Goal: Information Seeking & Learning: Understand process/instructions

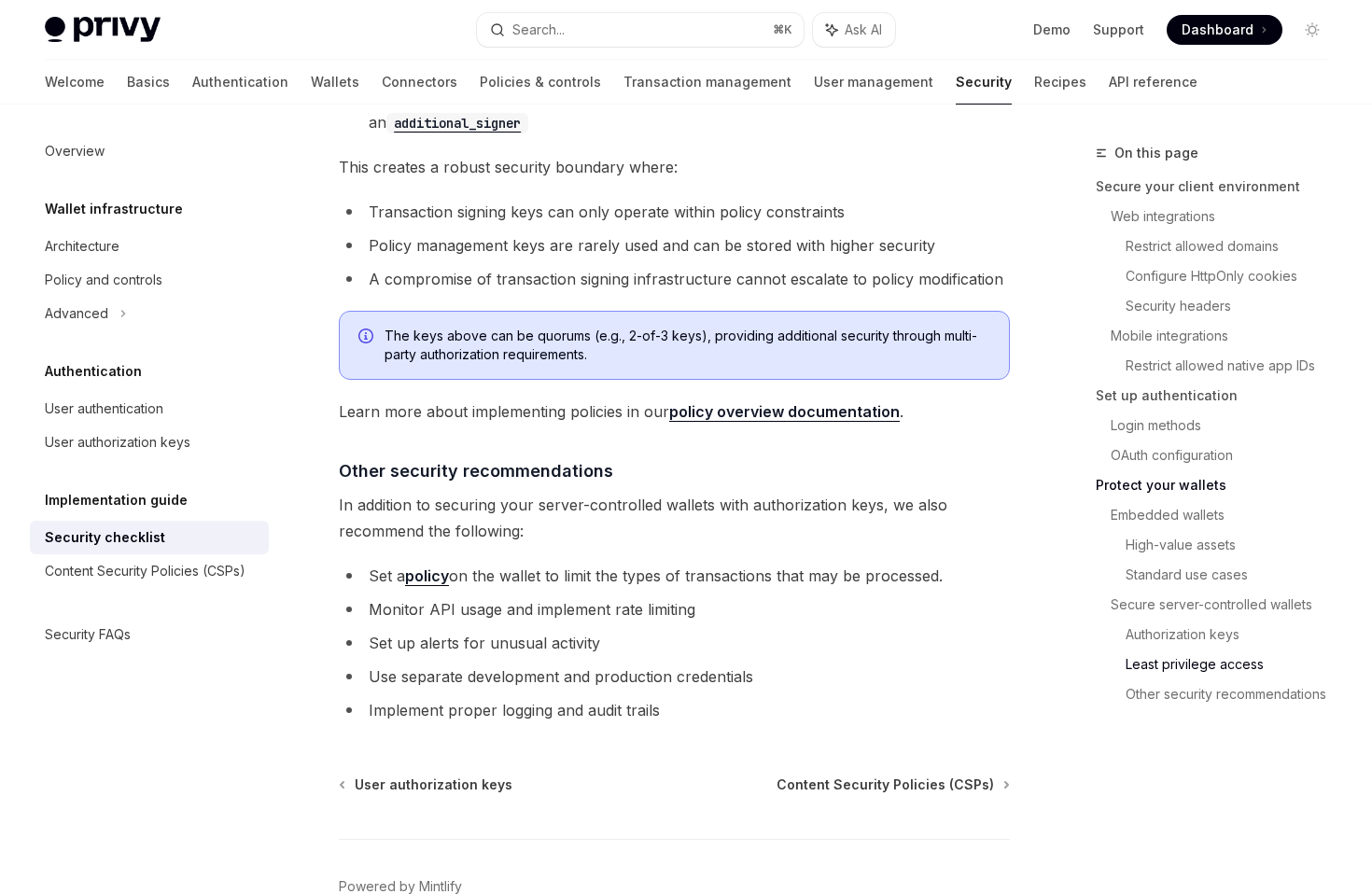
scroll to position [4177, 0]
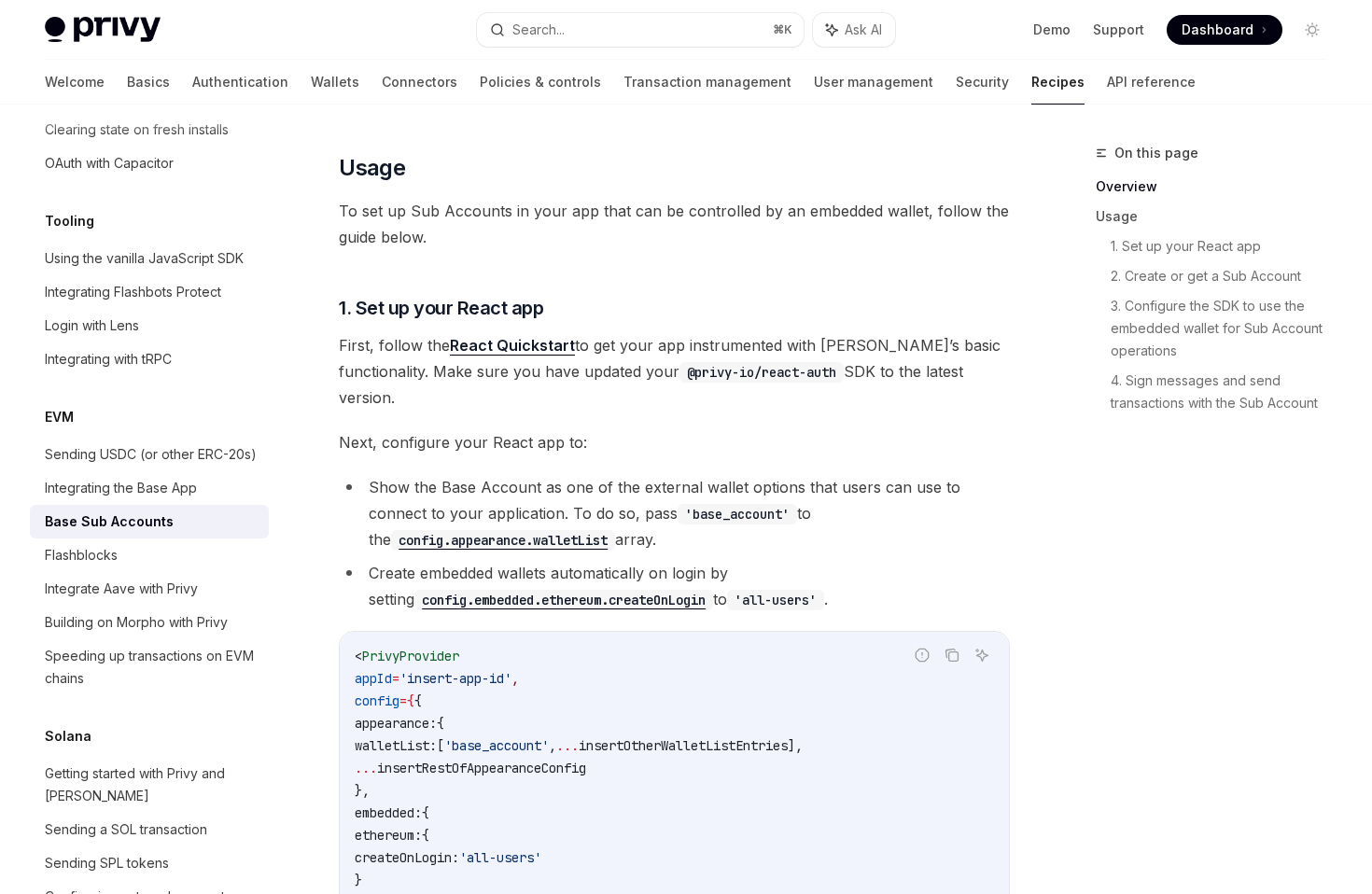
scroll to position [635, 0]
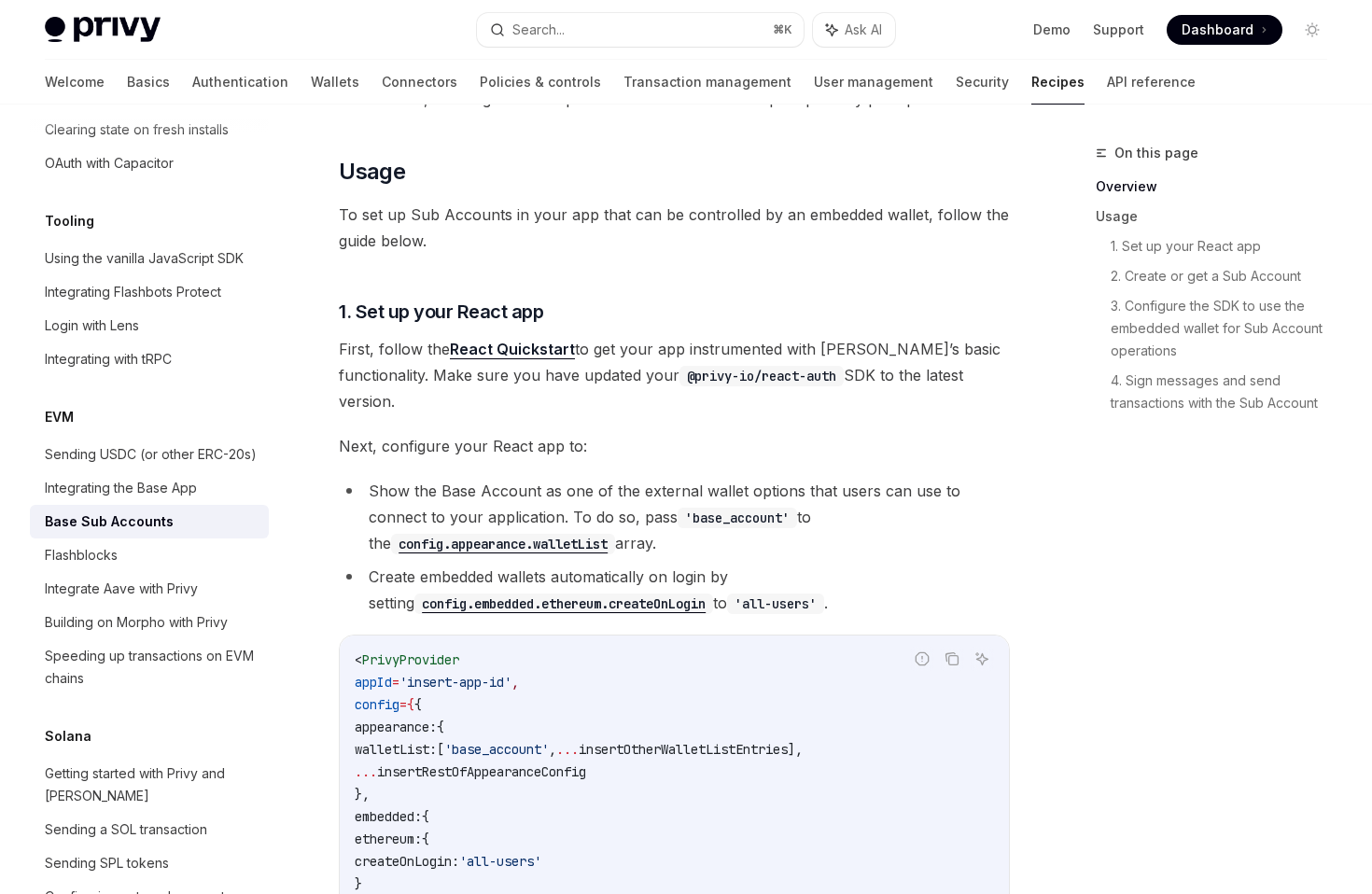
click at [489, 354] on link "React Quickstart" at bounding box center [512, 349] width 125 height 19
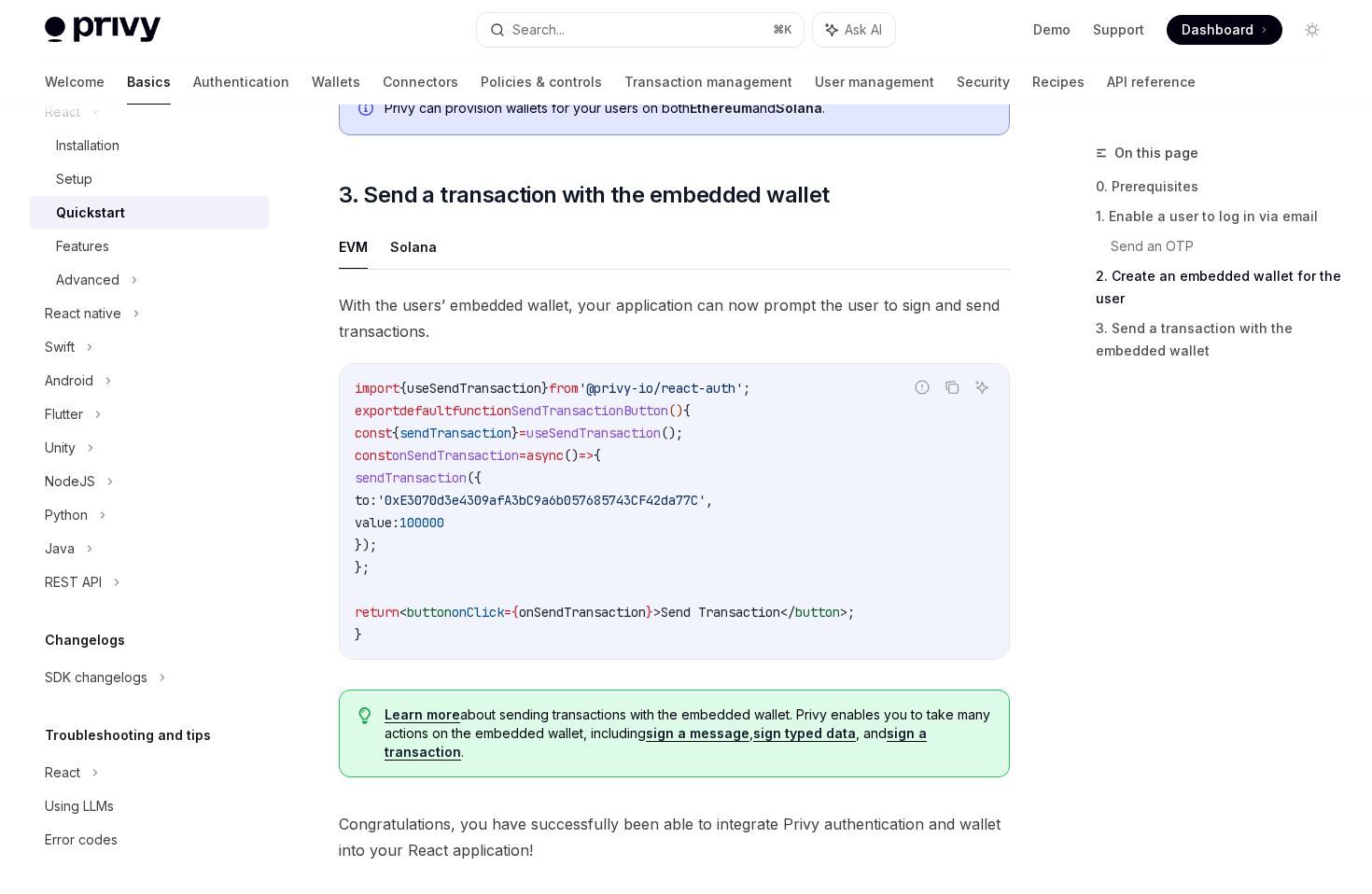
scroll to position [1818, 0]
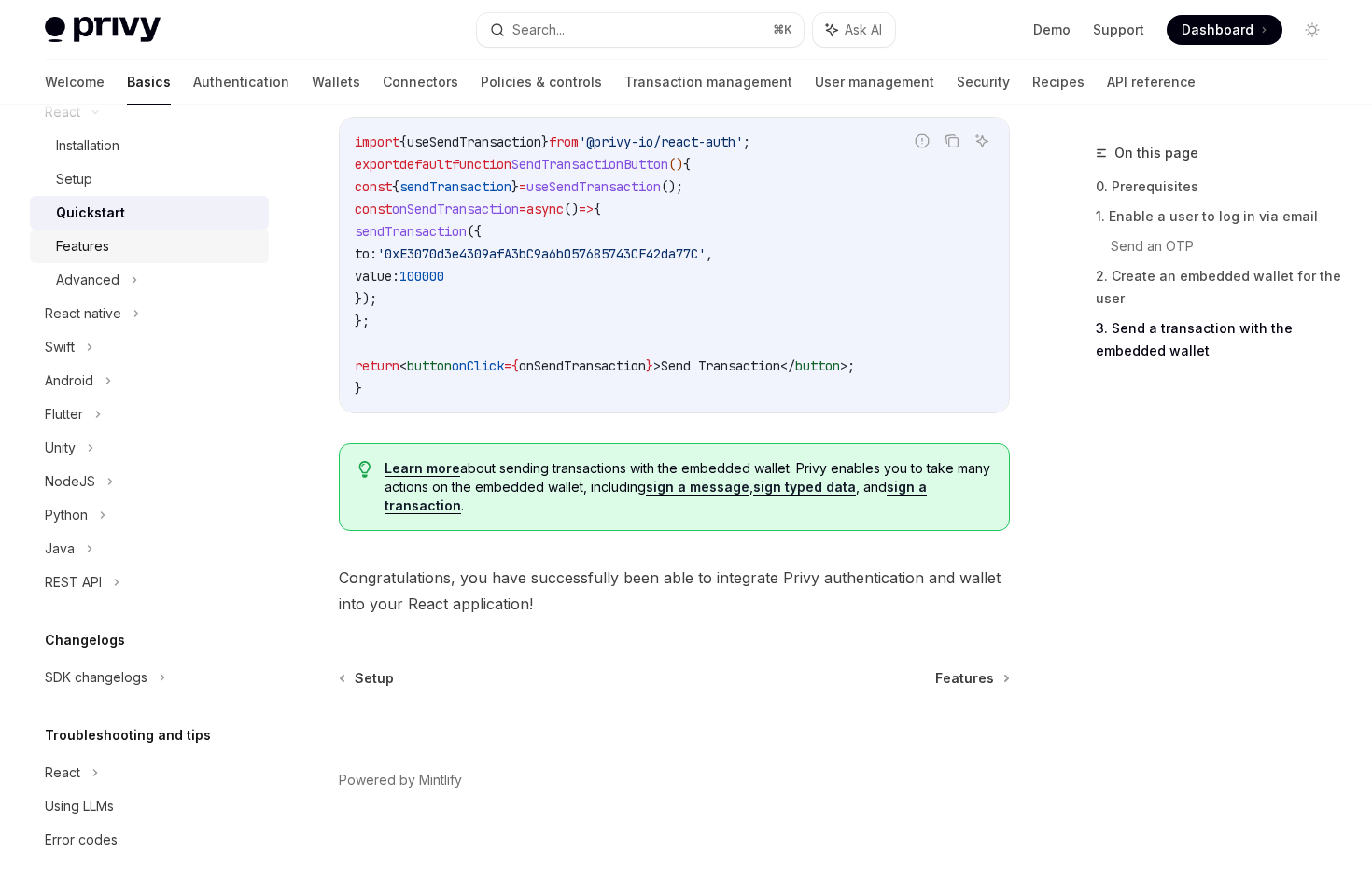
click at [159, 253] on div "Features" at bounding box center [157, 246] width 201 height 22
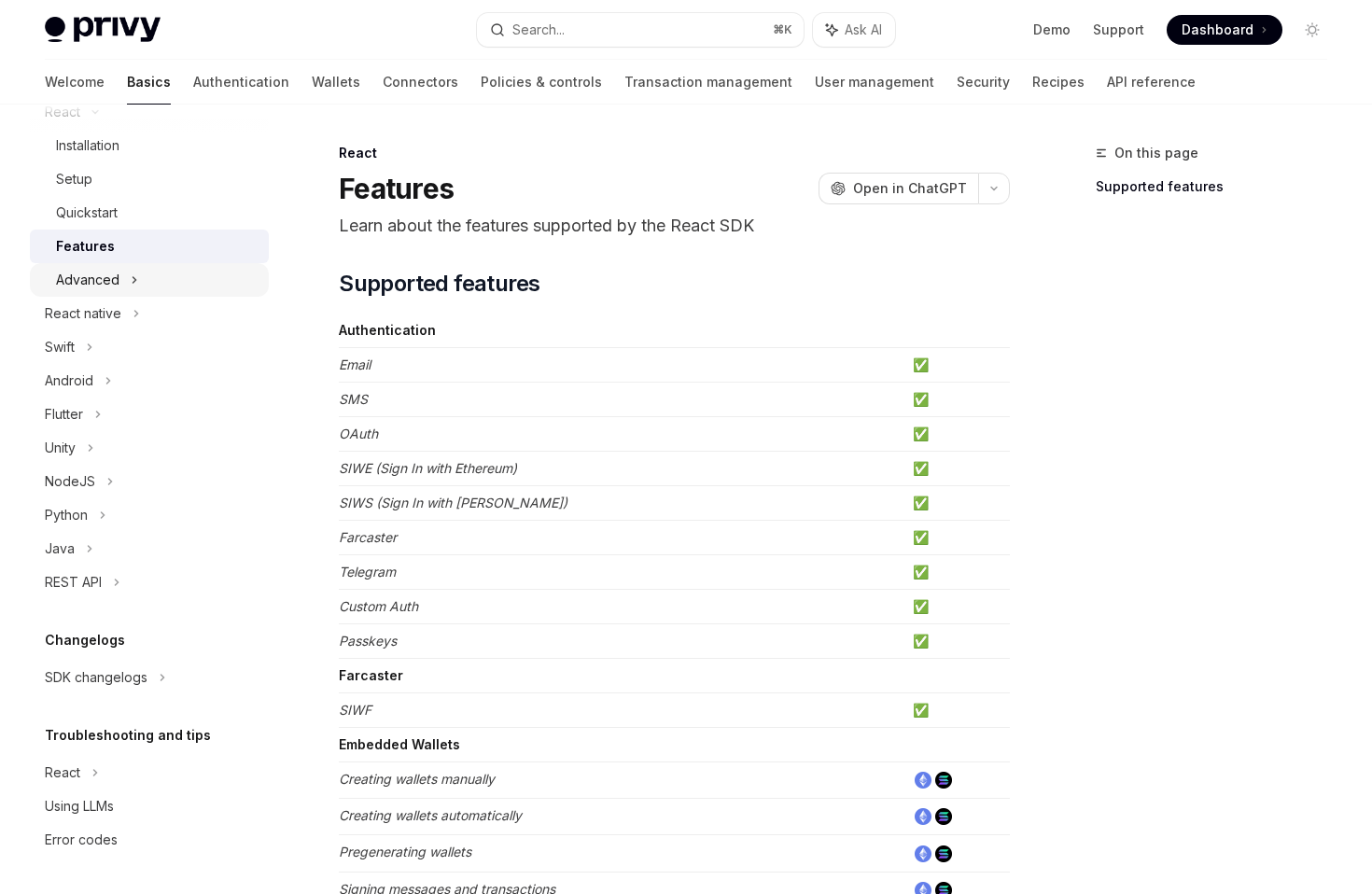
click at [151, 283] on div "Advanced" at bounding box center [149, 280] width 239 height 34
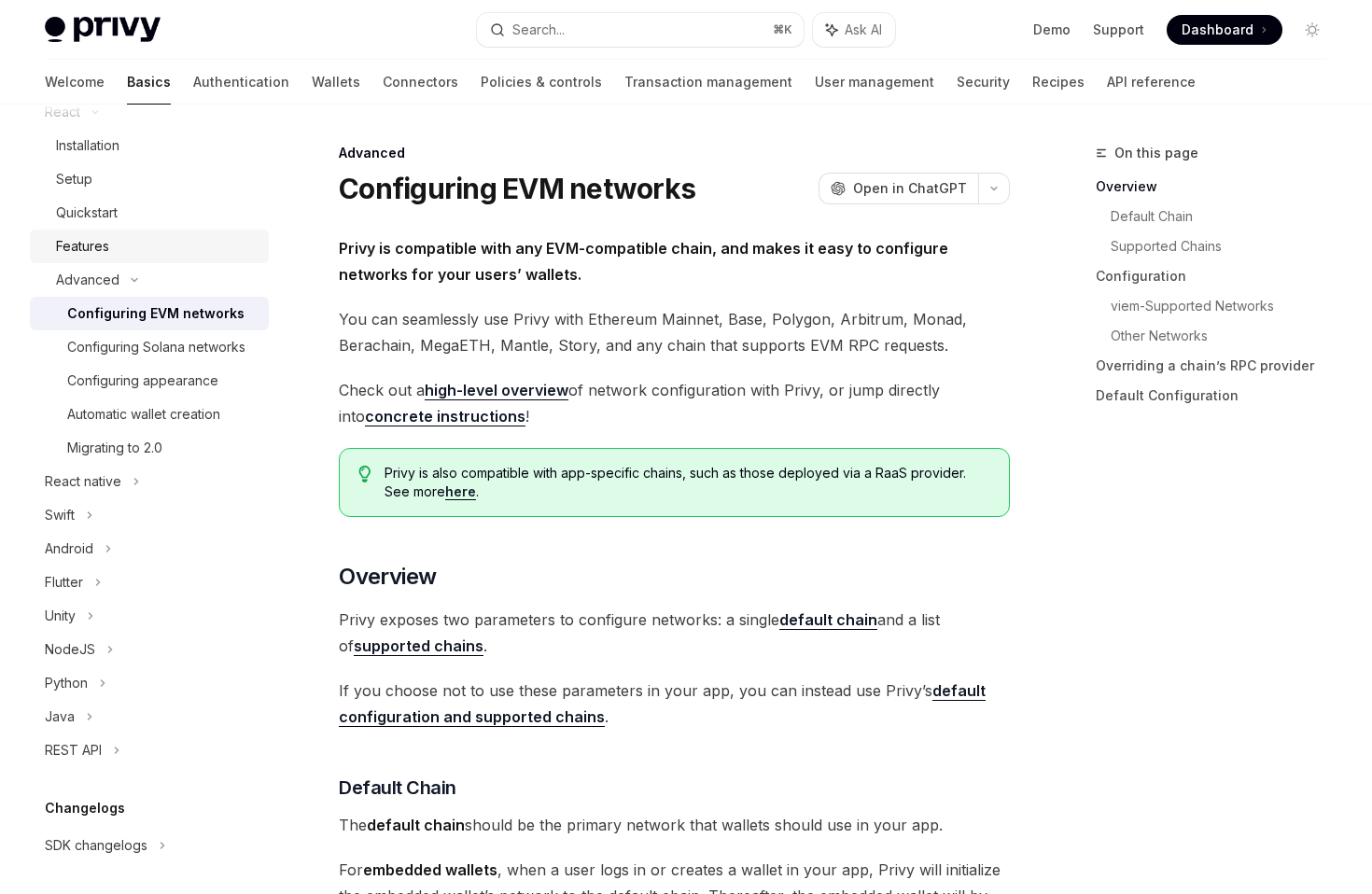
click at [163, 244] on div "Features" at bounding box center [157, 246] width 201 height 22
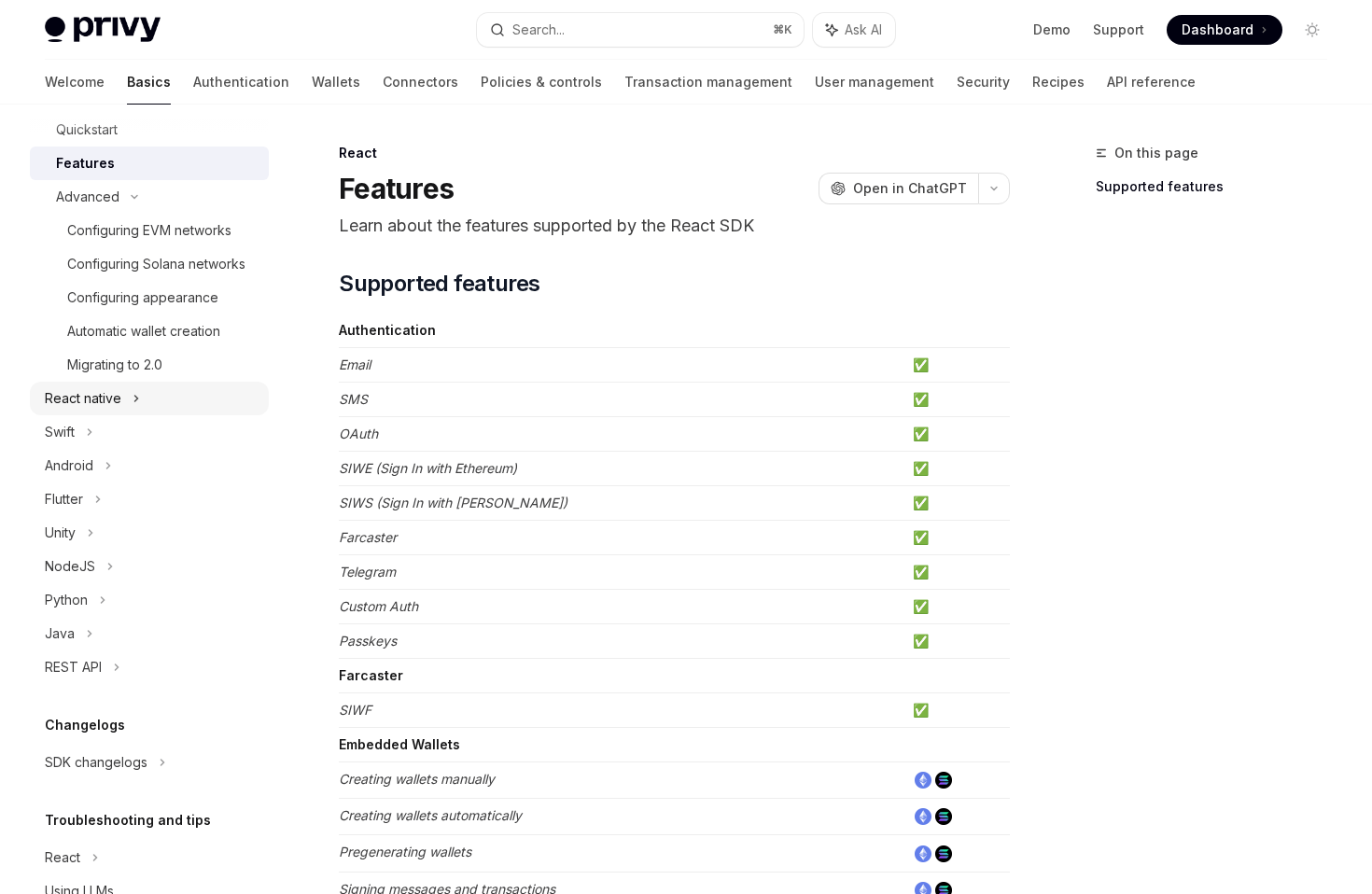
scroll to position [434, 0]
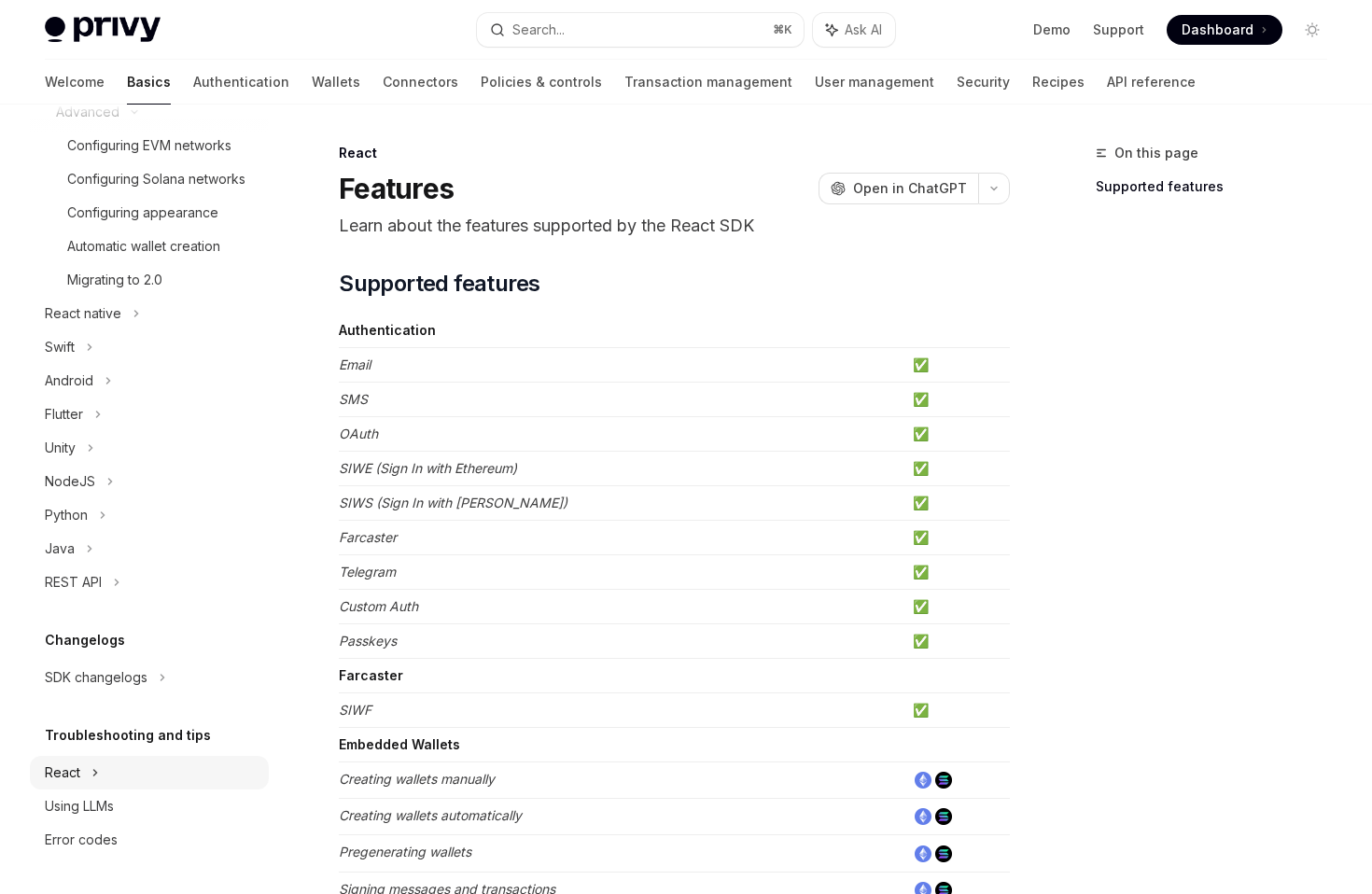
click at [115, 769] on div "React" at bounding box center [149, 772] width 239 height 34
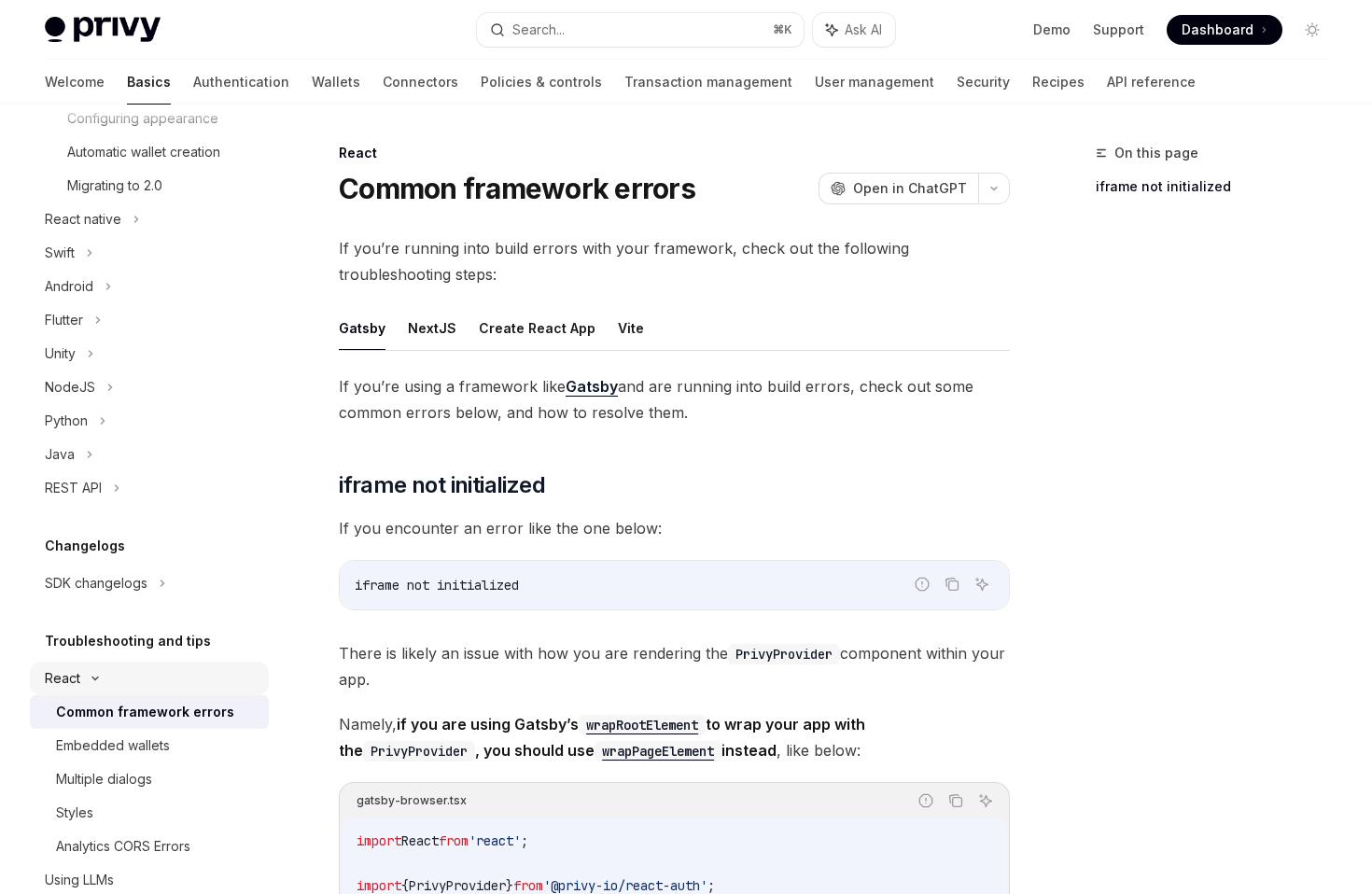
scroll to position [603, 0]
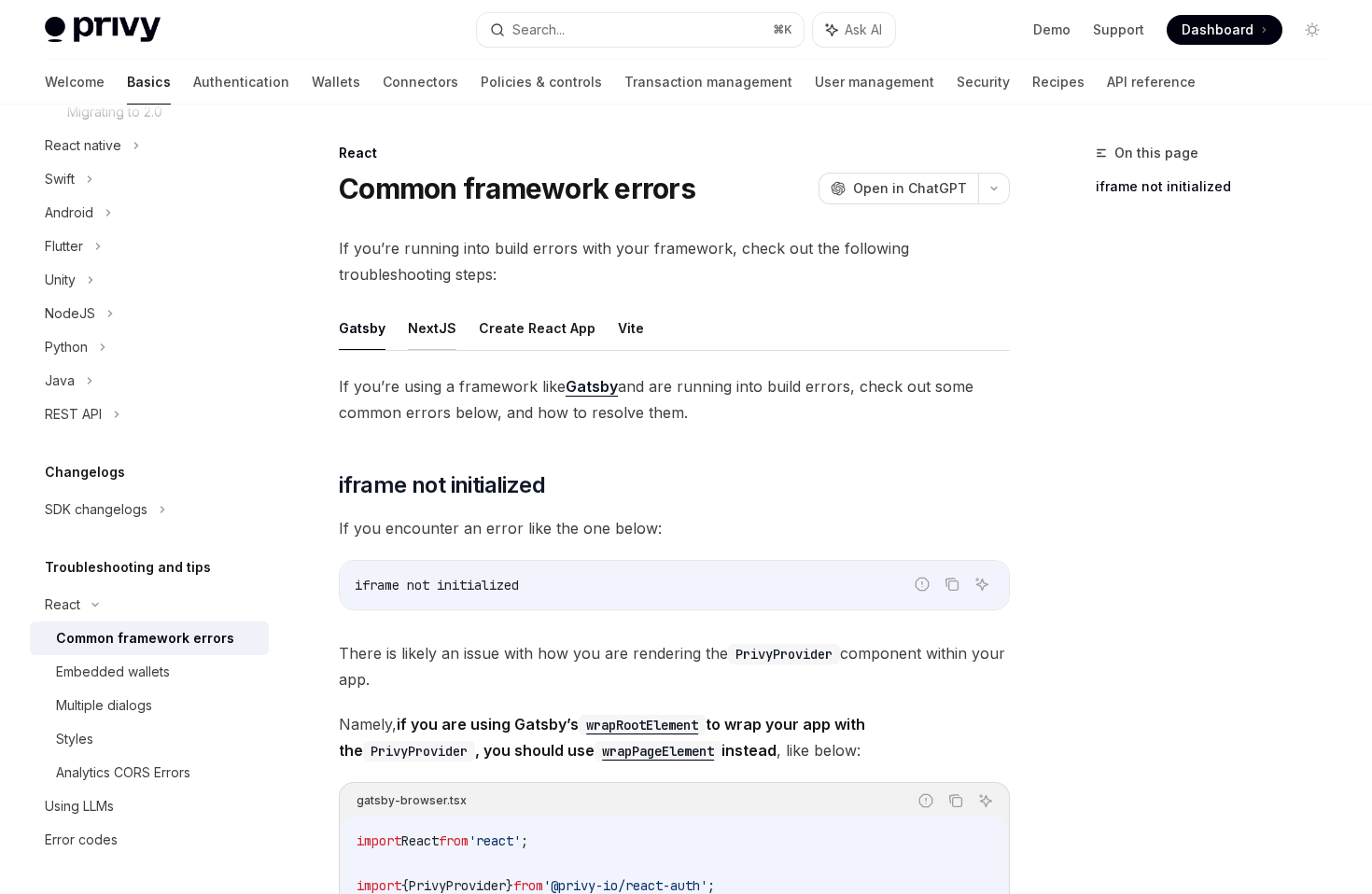
click at [432, 331] on button "NextJS" at bounding box center [432, 327] width 48 height 44
type textarea "*"
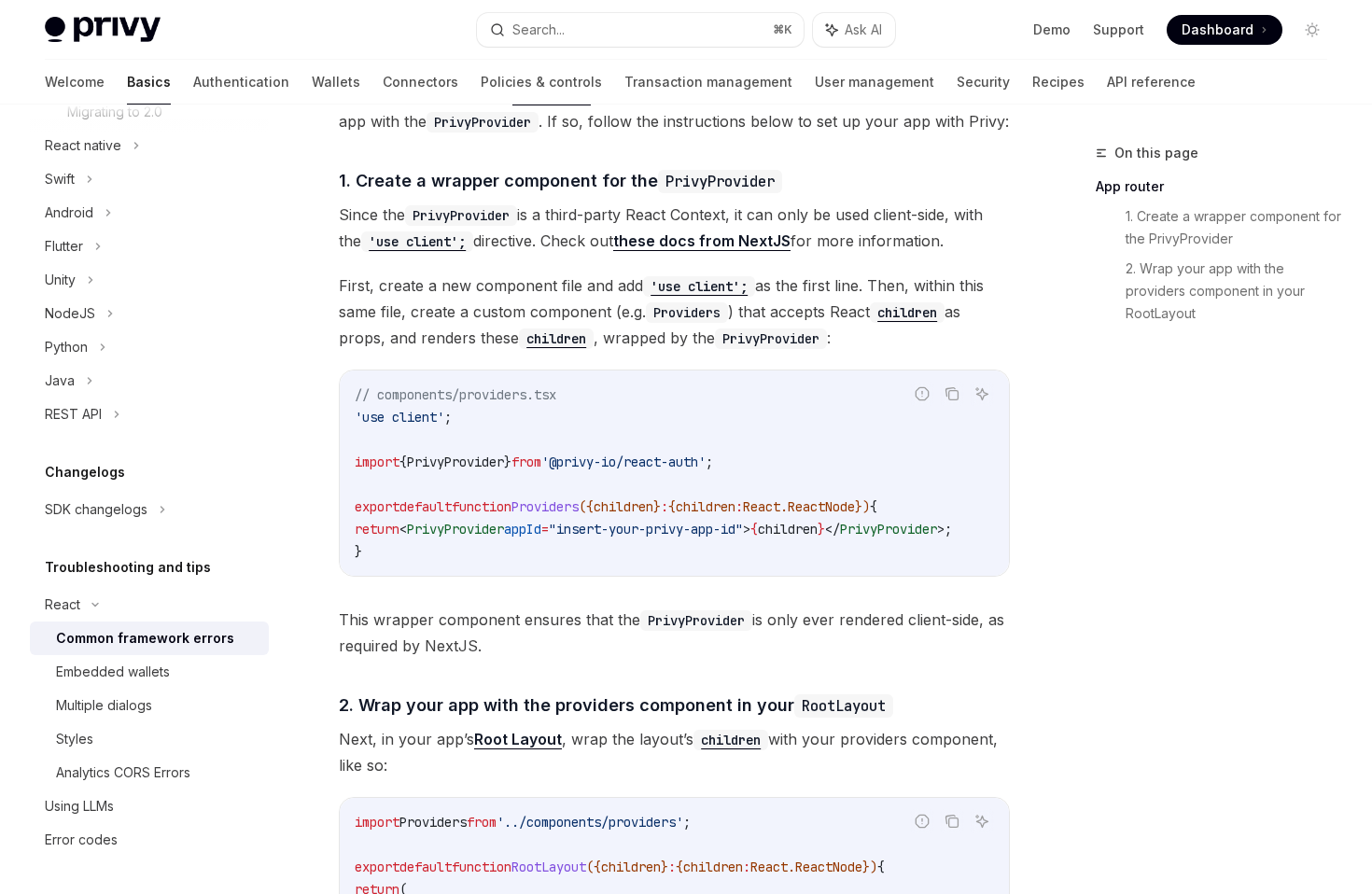
scroll to position [433, 0]
click at [748, 491] on code "// components/providers.tsx 'use client' ; import { PrivyProvider } from '@priv…" at bounding box center [674, 471] width 641 height 179
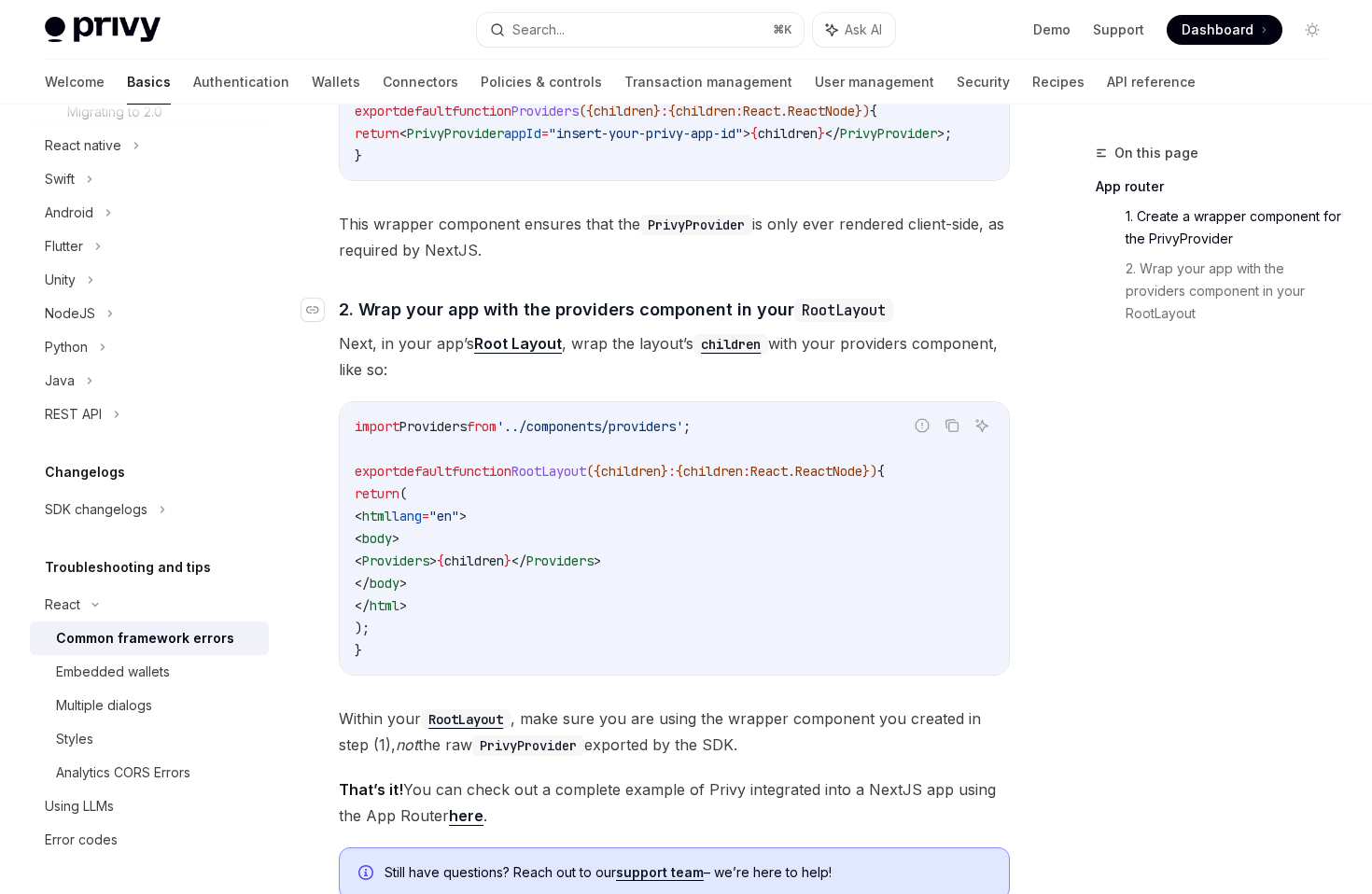
scroll to position [830, 0]
click at [505, 352] on link "Root Layout" at bounding box center [518, 342] width 88 height 19
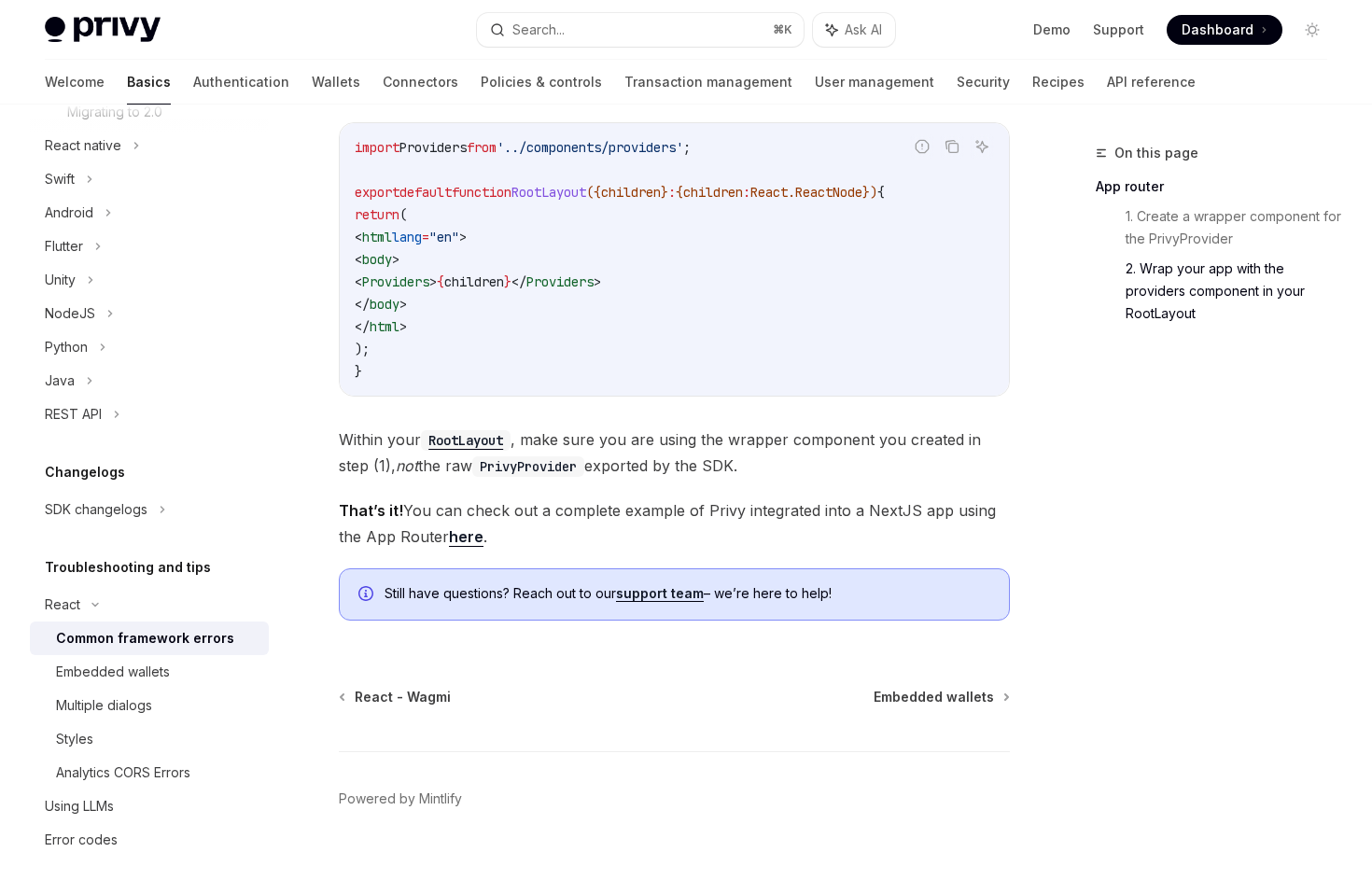
scroll to position [1134, 0]
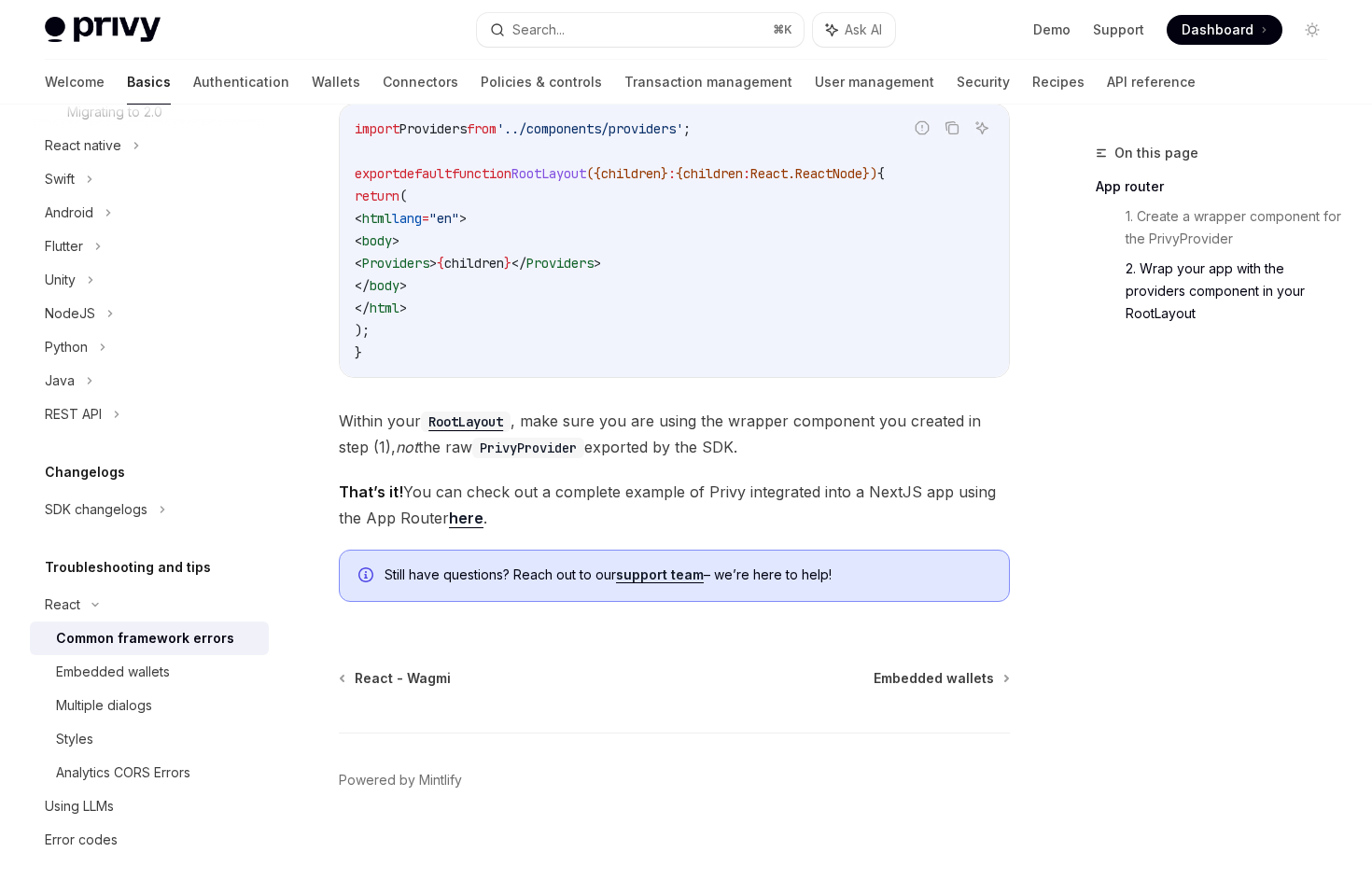
click at [467, 518] on link "here" at bounding box center [466, 519] width 35 height 19
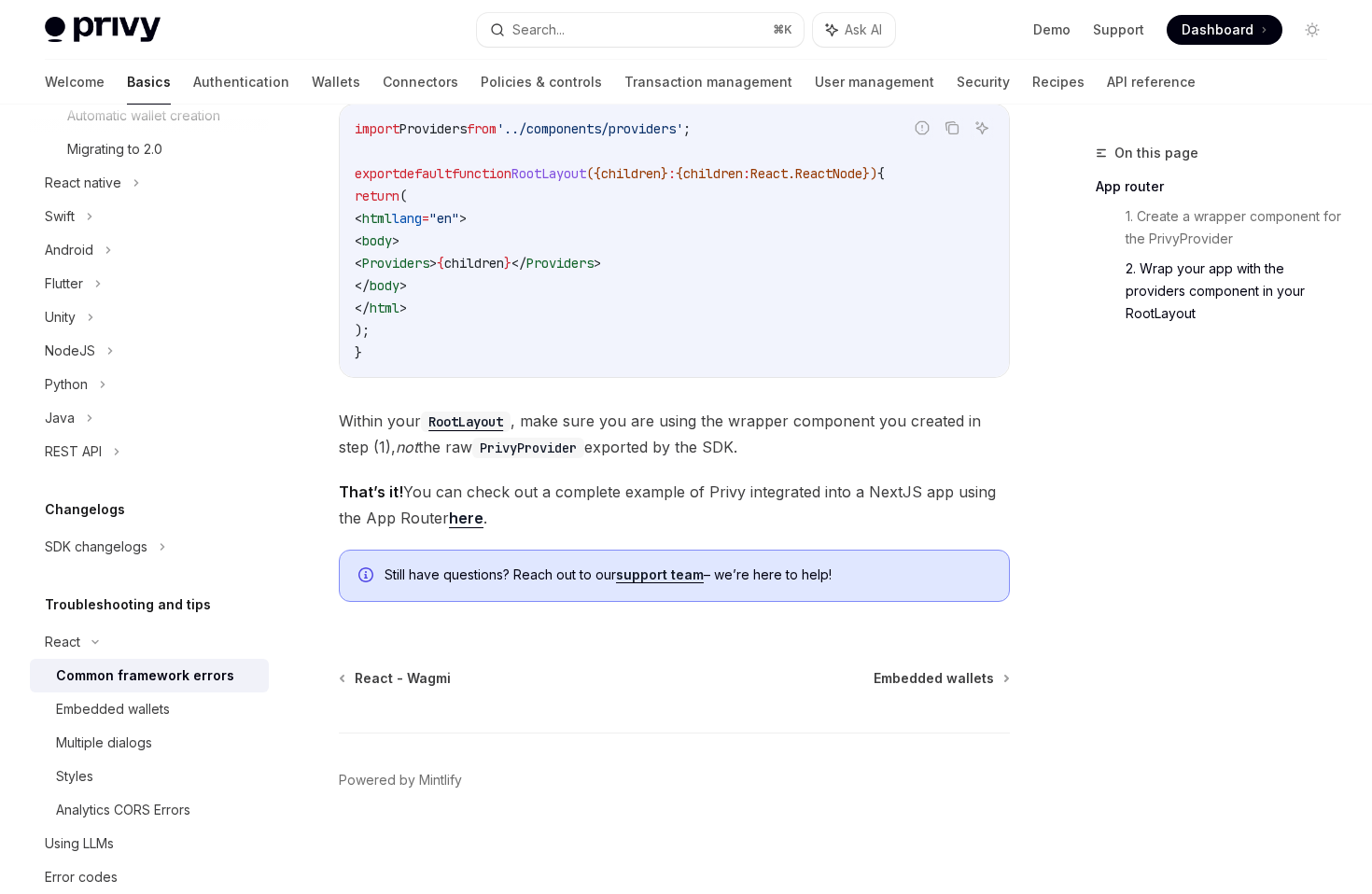
scroll to position [0, 0]
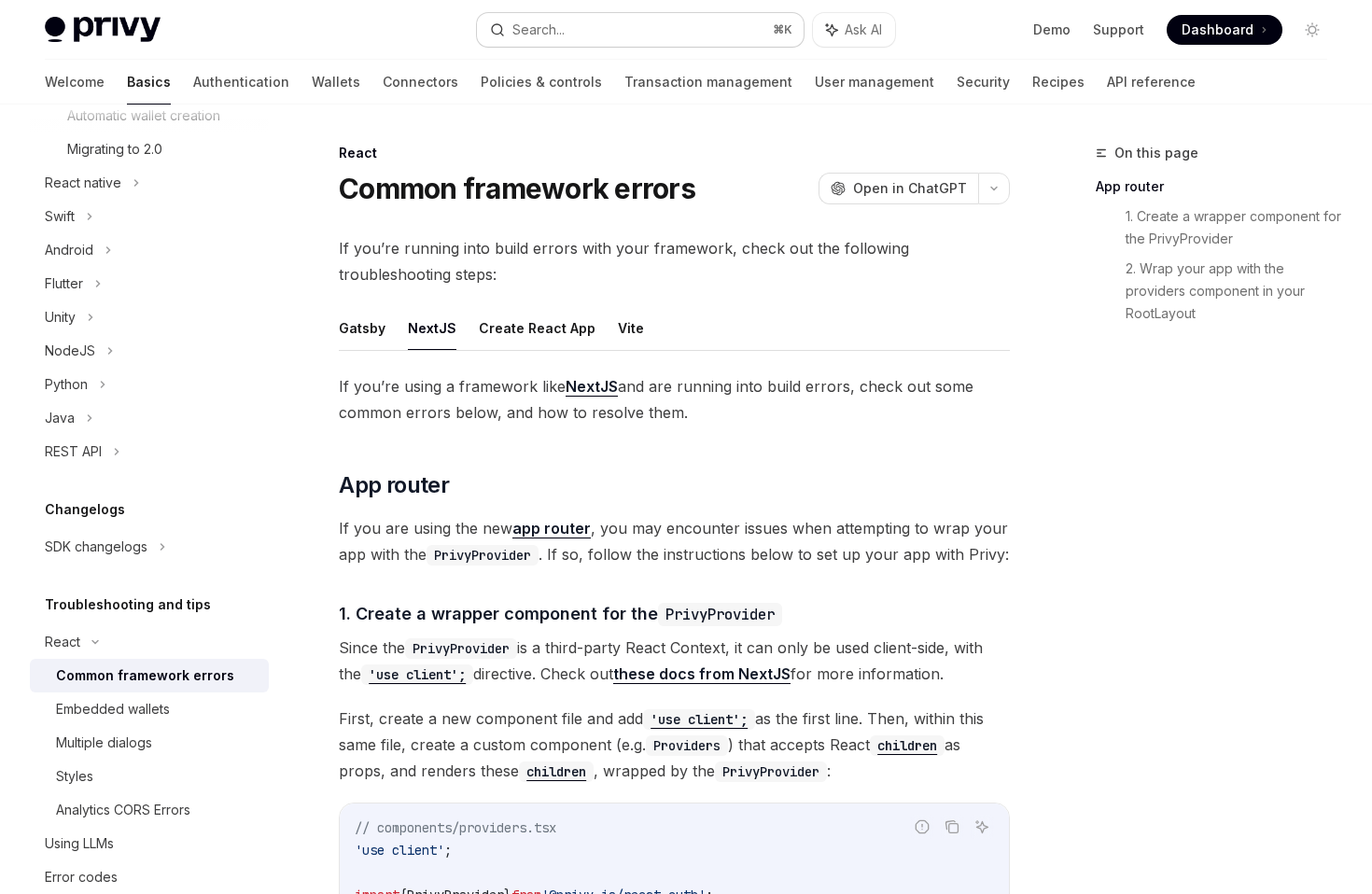
click at [690, 35] on button "Search... ⌘ K" at bounding box center [640, 30] width 326 height 34
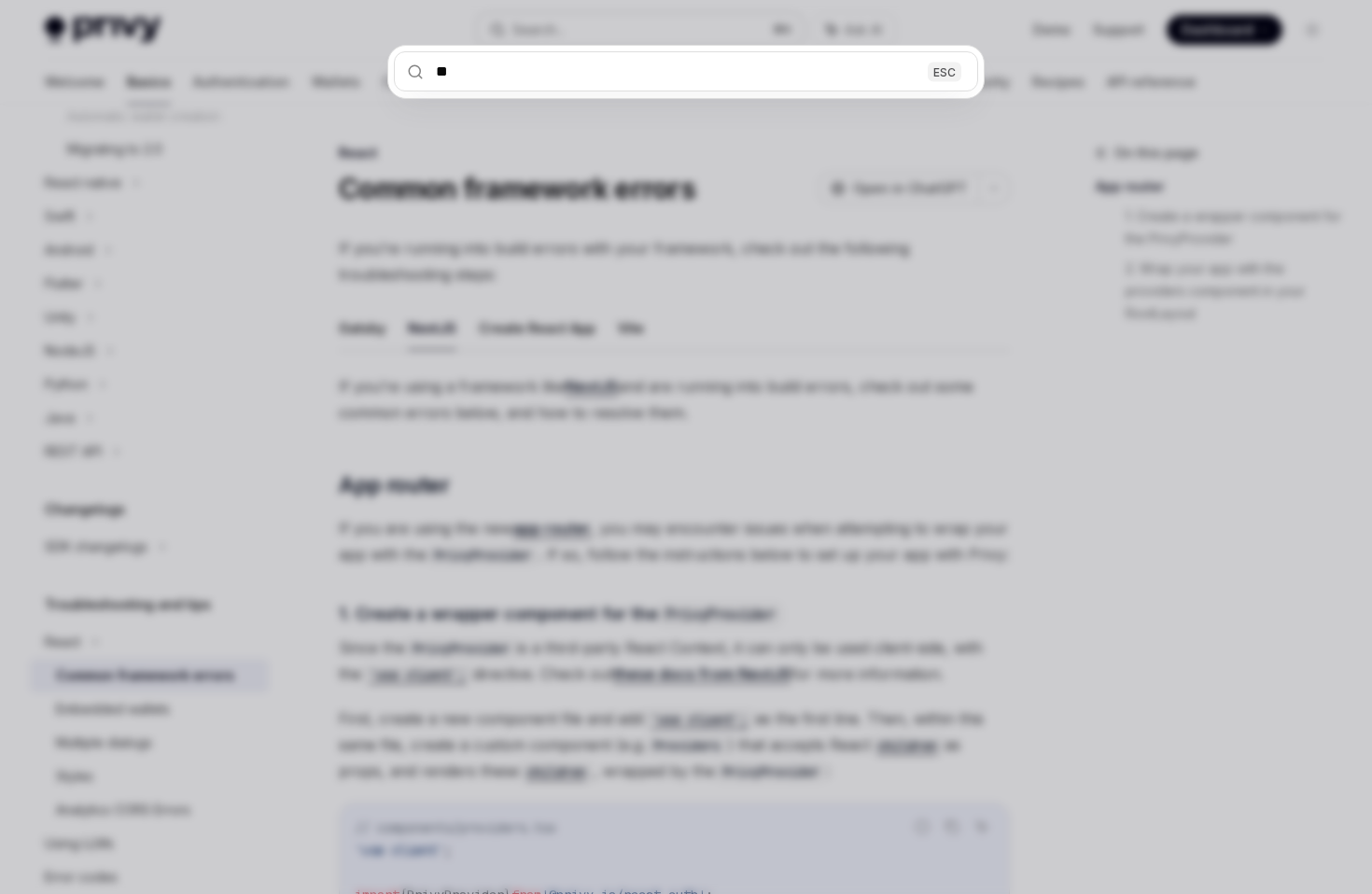
type input "***"
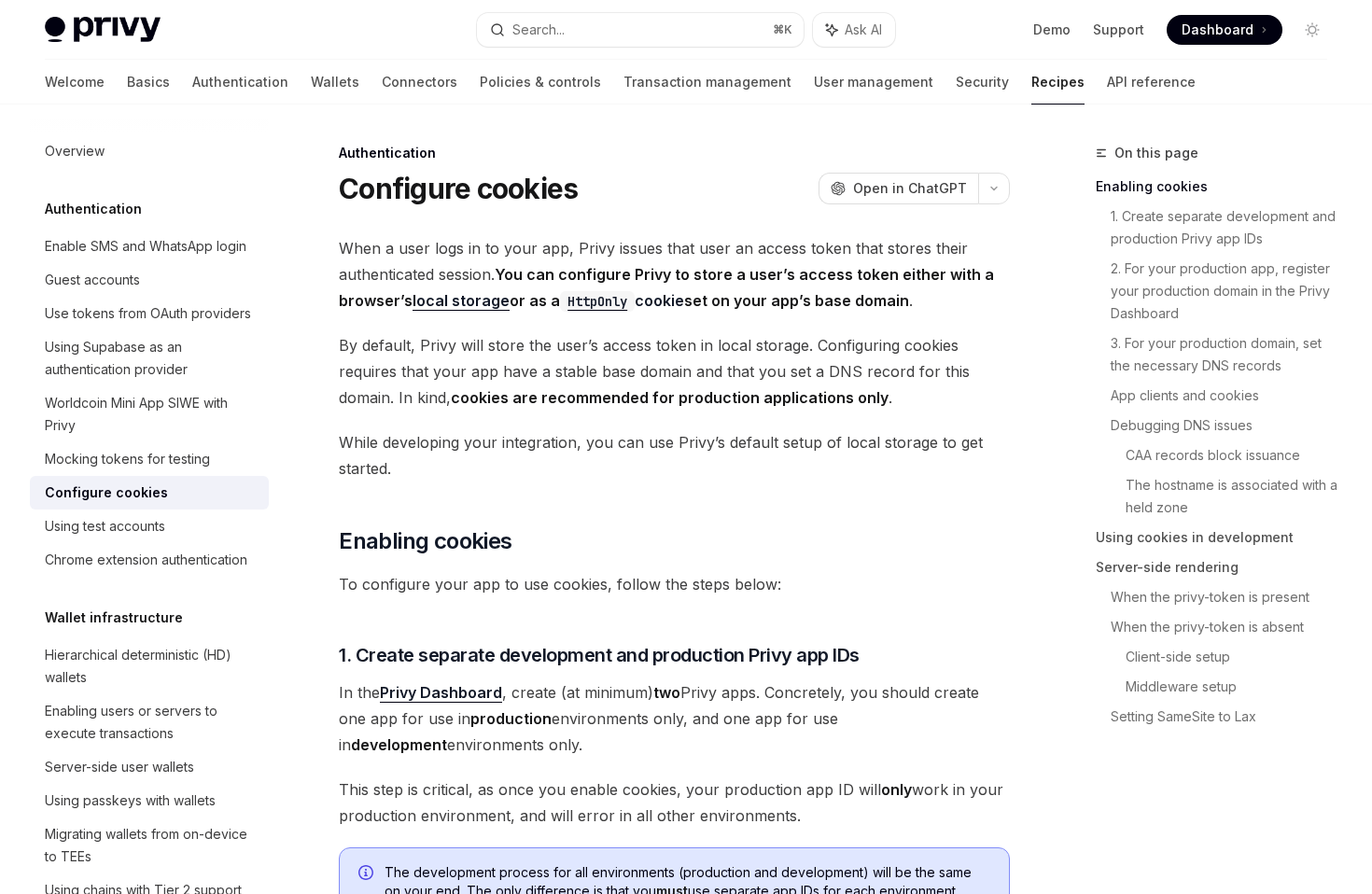
scroll to position [267, 0]
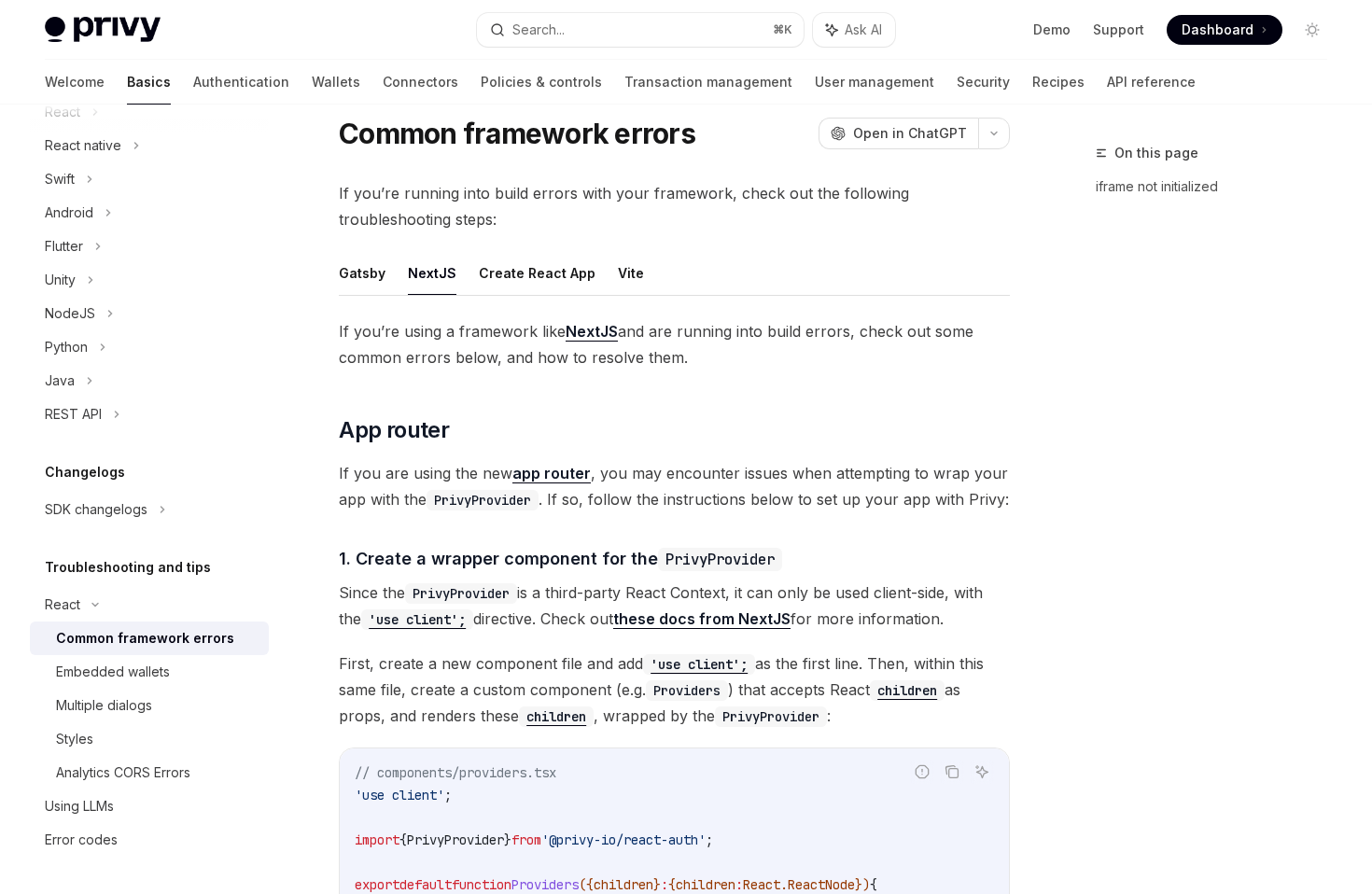
type textarea "*"
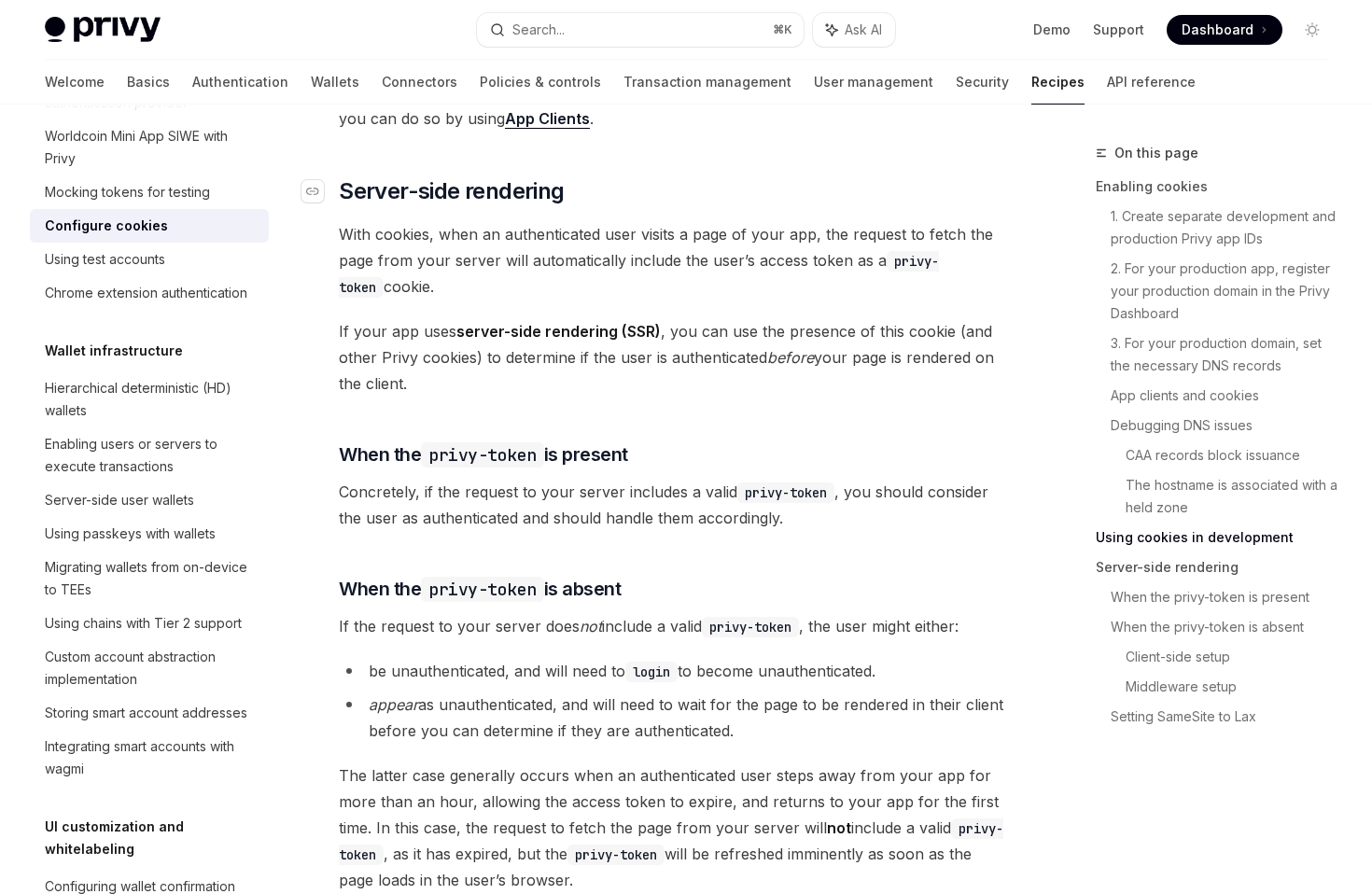
scroll to position [3671, 0]
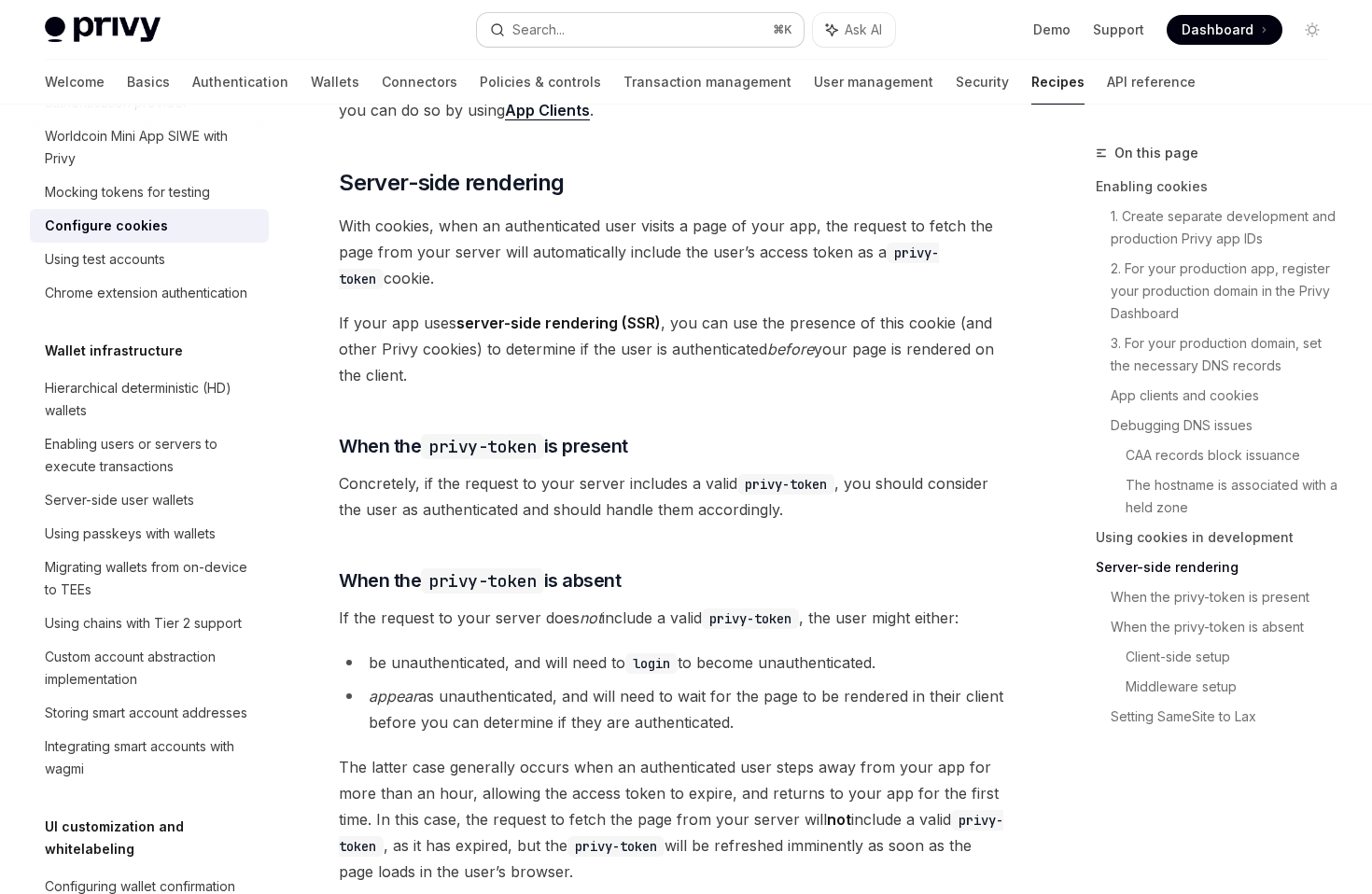
click at [650, 31] on button "Search... ⌘ K" at bounding box center [640, 30] width 326 height 34
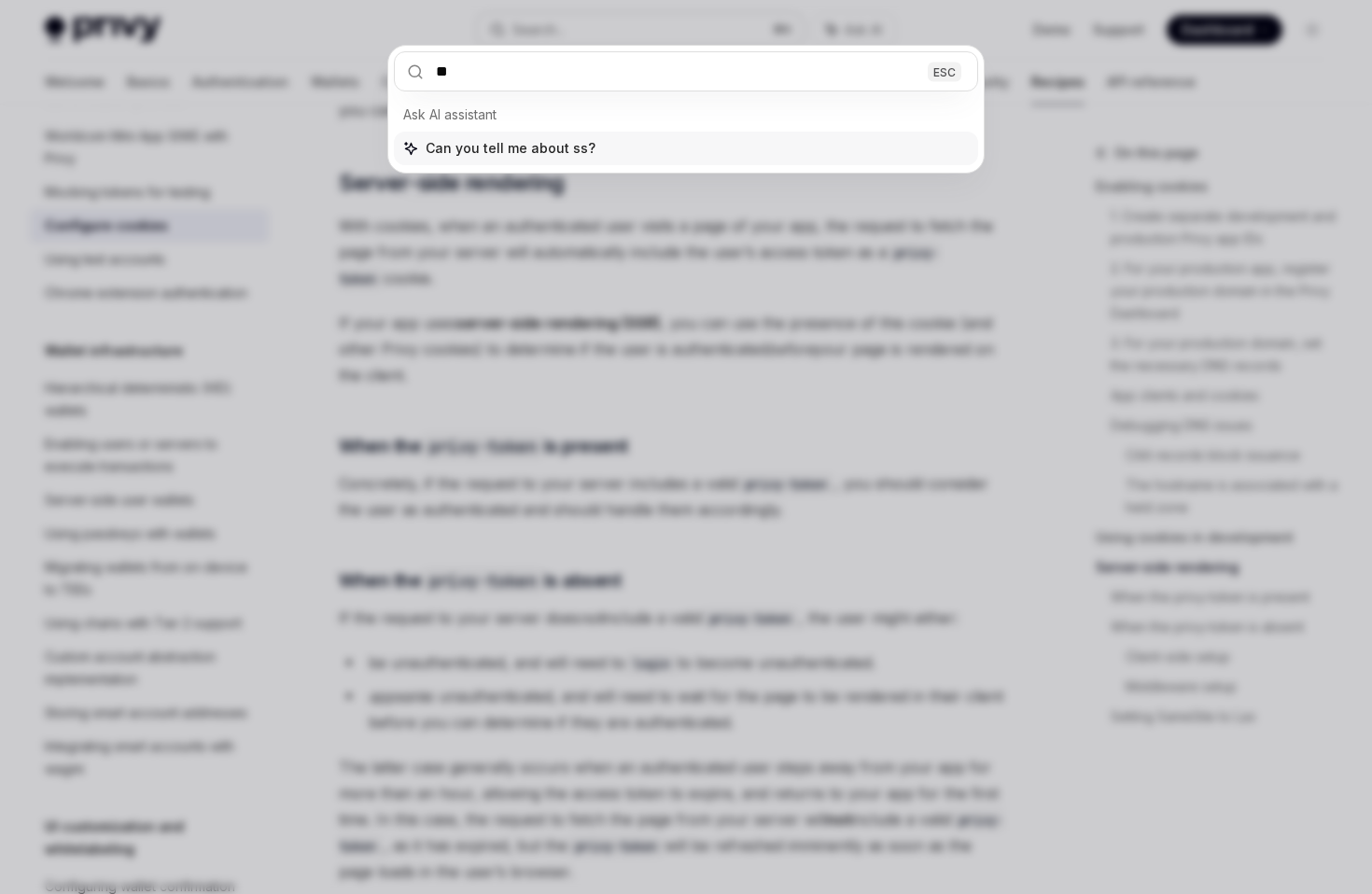
type input "***"
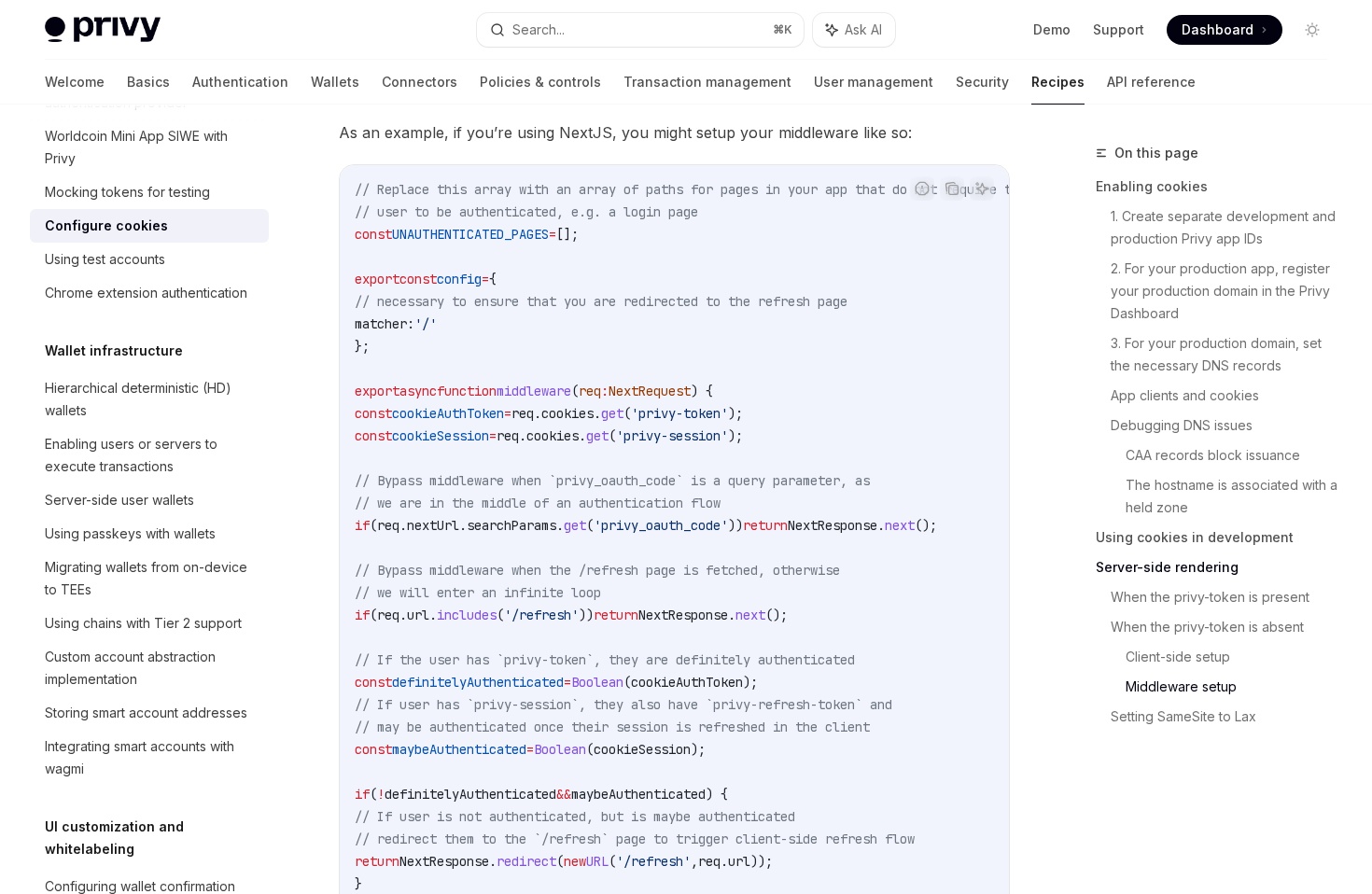
scroll to position [5572, 0]
click at [398, 31] on div "Privy Docs home page" at bounding box center [253, 29] width 417 height 26
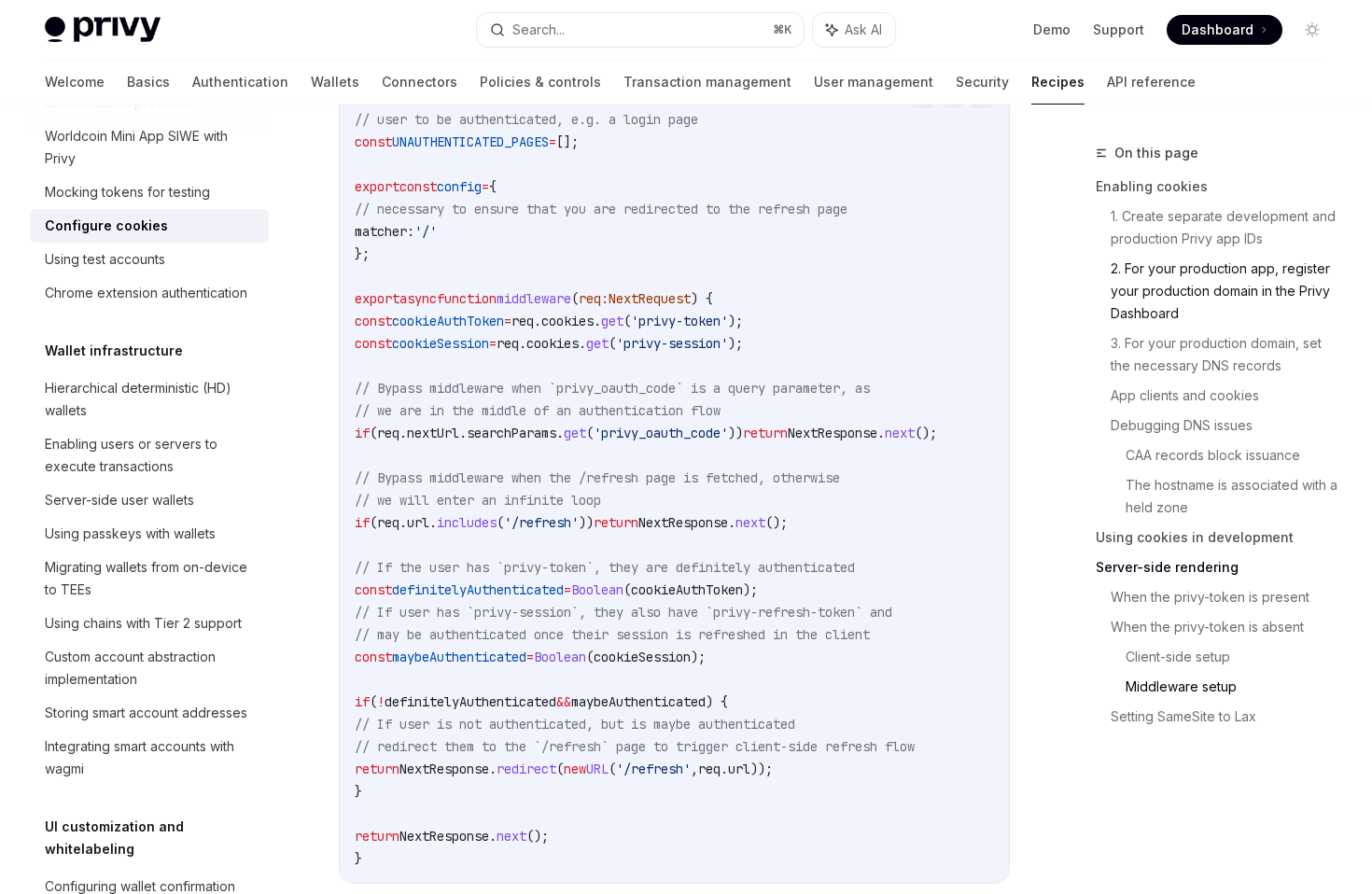
scroll to position [5668, 0]
click at [820, 489] on code "// Replace this array with an array of paths for pages in your app that do not …" at bounding box center [712, 476] width 717 height 784
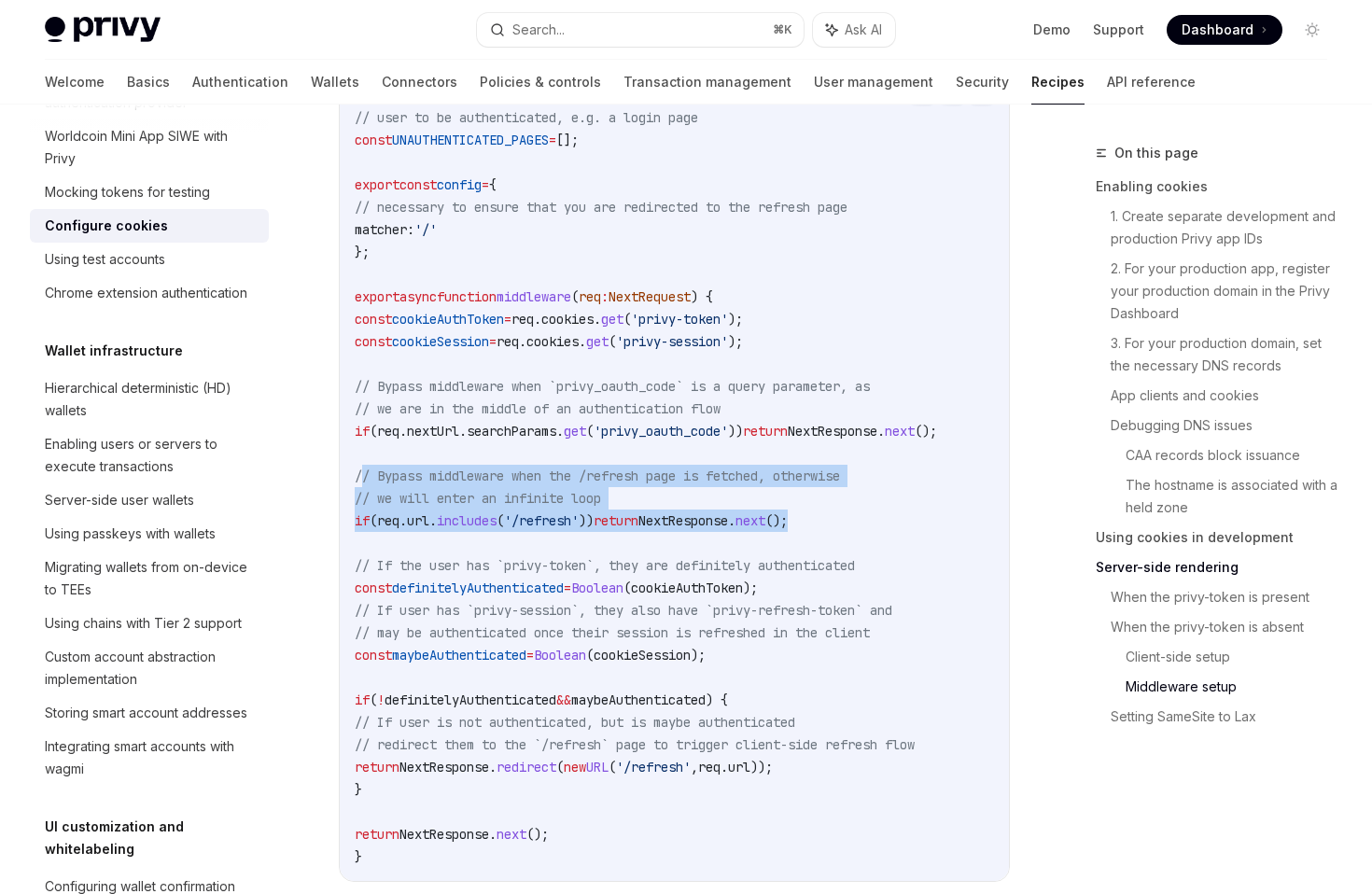
drag, startPoint x: 898, startPoint y: 468, endPoint x: 364, endPoint y: 429, distance: 535.4
click at [364, 429] on code "// Replace this array with an array of paths for pages in your app that do not …" at bounding box center [712, 476] width 717 height 784
copy code "// Bypass middleware when the /refresh page is fetched, otherwise // we will en…"
click at [963, 265] on code "// Replace this array with an array of paths for pages in your app that do not …" at bounding box center [712, 476] width 717 height 784
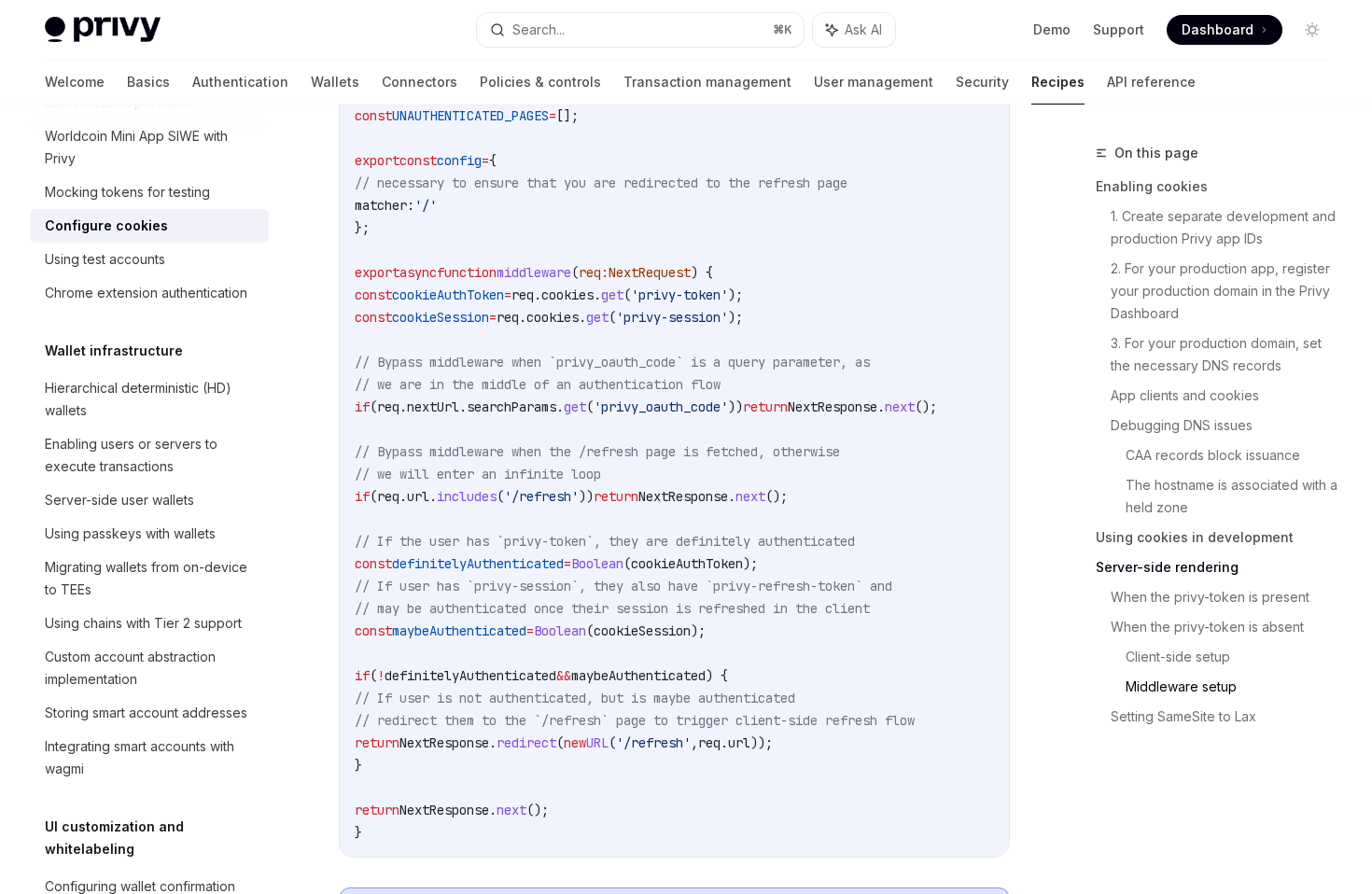
scroll to position [5693, 0]
